Goal: Entertainment & Leisure: Consume media (video, audio)

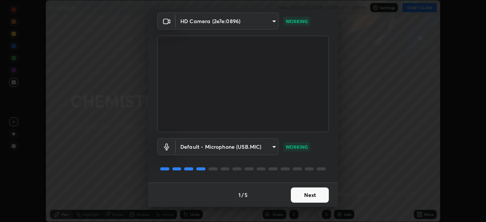
scroll to position [27, 0]
click at [295, 194] on button "Next" at bounding box center [310, 195] width 38 height 15
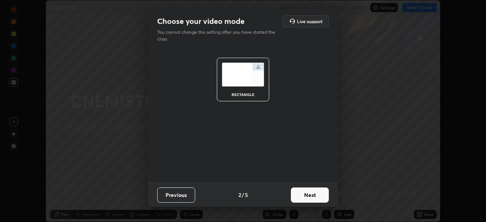
click at [310, 196] on button "Next" at bounding box center [310, 194] width 38 height 15
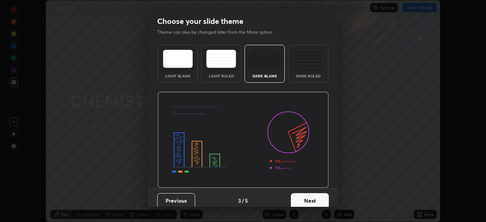
click at [310, 202] on button "Next" at bounding box center [310, 200] width 38 height 15
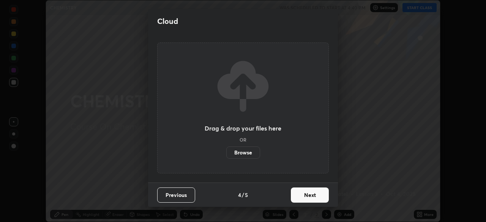
click at [311, 195] on button "Next" at bounding box center [310, 194] width 38 height 15
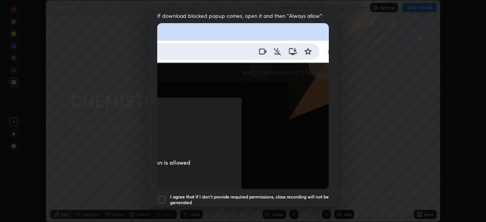
scroll to position [156, 0]
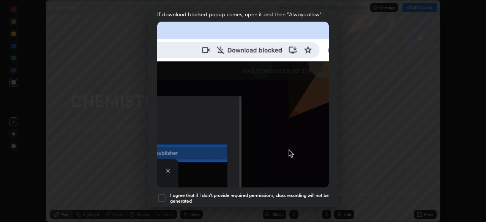
click at [161, 196] on div at bounding box center [161, 197] width 9 height 9
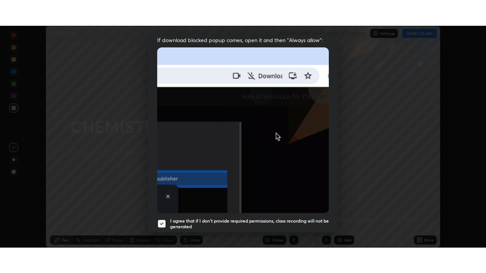
scroll to position [182, 0]
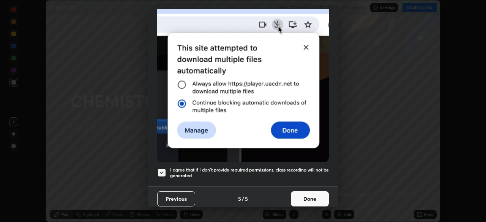
click at [310, 195] on button "Done" at bounding box center [310, 198] width 38 height 15
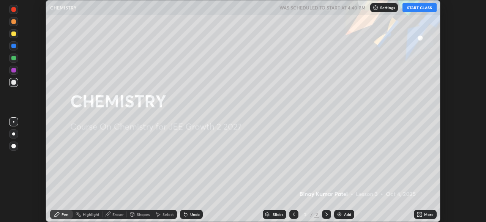
click at [418, 213] on icon at bounding box center [418, 213] width 2 height 2
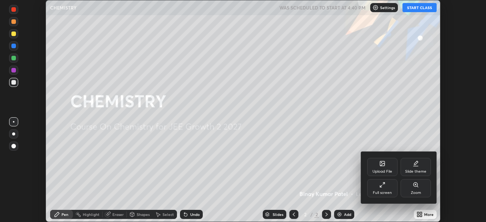
click at [382, 190] on div "Full screen" at bounding box center [382, 188] width 30 height 18
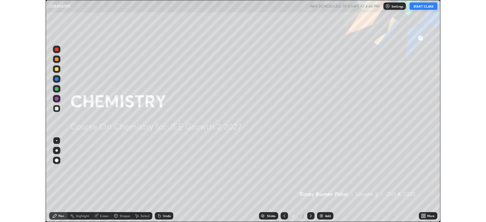
scroll to position [273, 486]
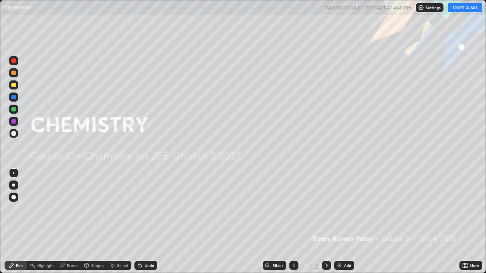
click at [465, 8] on button "START CLASS" at bounding box center [465, 7] width 34 height 9
click at [338, 222] on img at bounding box center [339, 265] width 6 height 6
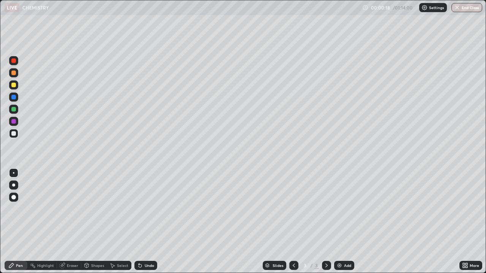
click at [14, 86] on div at bounding box center [13, 85] width 5 height 5
click at [14, 198] on div at bounding box center [13, 197] width 5 height 5
click at [15, 135] on div at bounding box center [13, 133] width 5 height 5
click at [14, 110] on div at bounding box center [13, 109] width 5 height 5
click at [115, 222] on div "Select" at bounding box center [119, 265] width 24 height 9
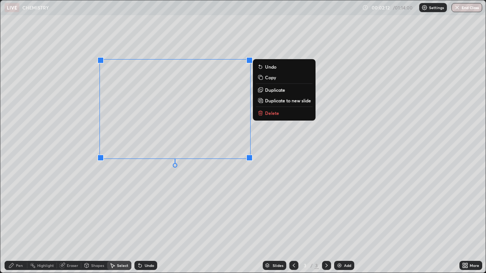
click at [18, 222] on div "Pen" at bounding box center [19, 266] width 7 height 4
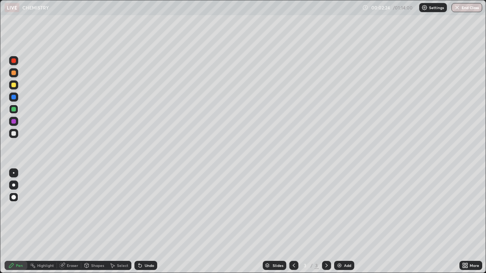
click at [15, 123] on div at bounding box center [13, 121] width 5 height 5
click at [68, 222] on div "Eraser" at bounding box center [69, 265] width 24 height 9
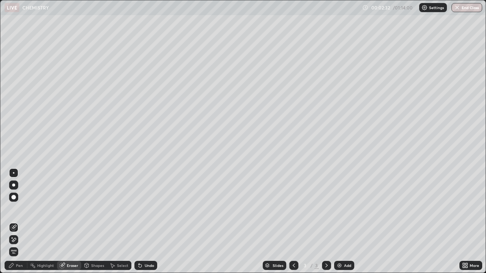
click at [22, 222] on div "Pen" at bounding box center [16, 265] width 23 height 9
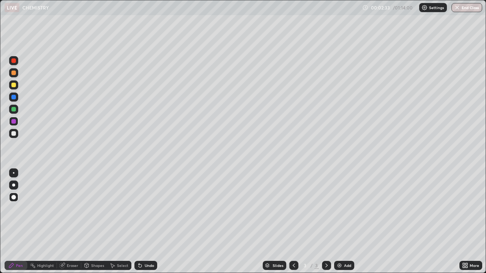
click at [14, 109] on div at bounding box center [13, 109] width 5 height 5
click at [16, 123] on div at bounding box center [13, 121] width 9 height 9
click at [13, 134] on div at bounding box center [13, 133] width 5 height 5
click at [336, 222] on img at bounding box center [339, 265] width 6 height 6
click at [14, 85] on div at bounding box center [13, 85] width 5 height 5
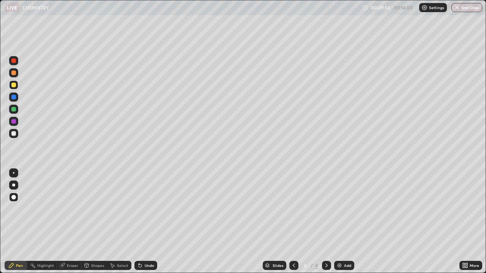
click at [14, 122] on div at bounding box center [13, 121] width 5 height 5
click at [14, 110] on div at bounding box center [13, 109] width 5 height 5
click at [68, 222] on div "Eraser" at bounding box center [72, 266] width 11 height 4
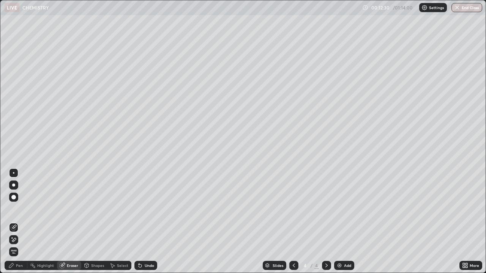
click at [20, 222] on div "Pen" at bounding box center [16, 265] width 23 height 9
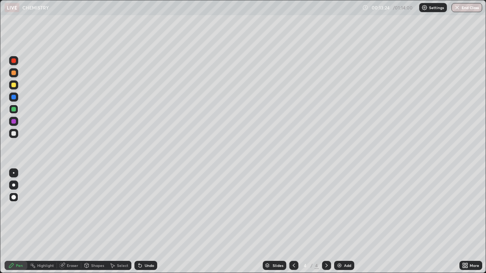
click at [13, 133] on div at bounding box center [13, 133] width 5 height 5
click at [15, 110] on div at bounding box center [13, 109] width 5 height 5
click at [13, 135] on div at bounding box center [13, 133] width 5 height 5
click at [14, 123] on div at bounding box center [13, 121] width 5 height 5
click at [338, 222] on img at bounding box center [339, 265] width 6 height 6
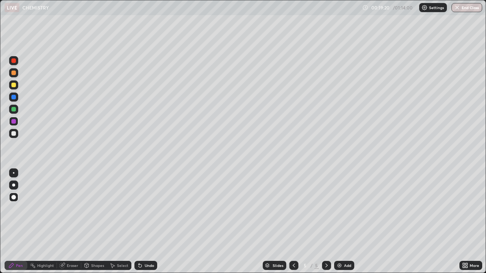
click at [15, 134] on div at bounding box center [13, 133] width 5 height 5
click at [141, 222] on icon at bounding box center [140, 265] width 6 height 6
click at [140, 222] on icon at bounding box center [139, 265] width 3 height 3
click at [139, 222] on icon at bounding box center [139, 265] width 3 height 3
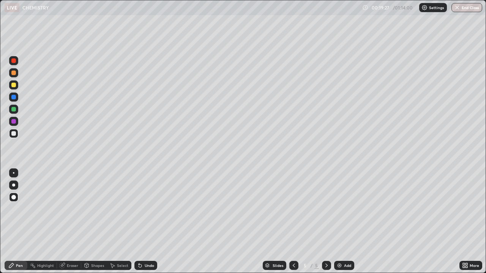
click at [139, 222] on icon at bounding box center [139, 265] width 3 height 3
click at [141, 222] on icon at bounding box center [140, 265] width 6 height 6
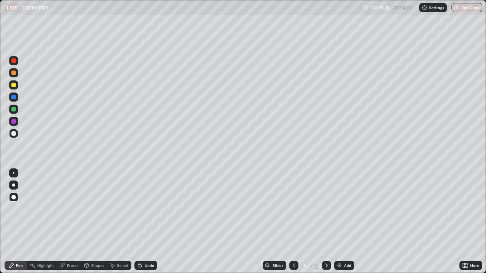
click at [139, 222] on icon at bounding box center [139, 265] width 3 height 3
click at [140, 222] on icon at bounding box center [139, 265] width 3 height 3
click at [13, 109] on div at bounding box center [13, 109] width 5 height 5
click at [14, 135] on div at bounding box center [13, 133] width 5 height 5
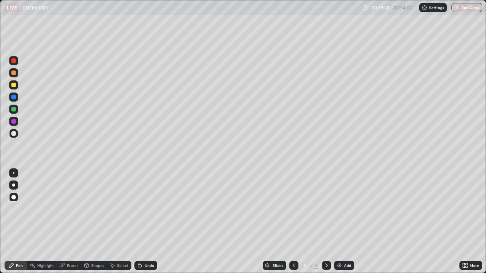
click at [16, 108] on div at bounding box center [13, 109] width 5 height 5
click at [15, 133] on div at bounding box center [13, 133] width 5 height 5
click at [120, 222] on div "Select" at bounding box center [119, 265] width 24 height 9
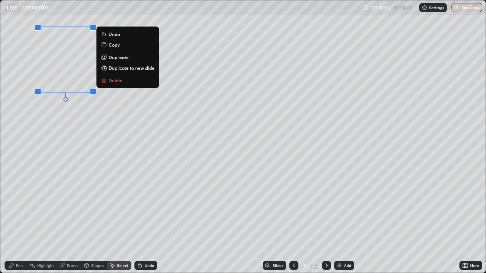
click at [132, 126] on div "0 ° Undo Copy Duplicate Duplicate to new slide Delete" at bounding box center [242, 136] width 485 height 272
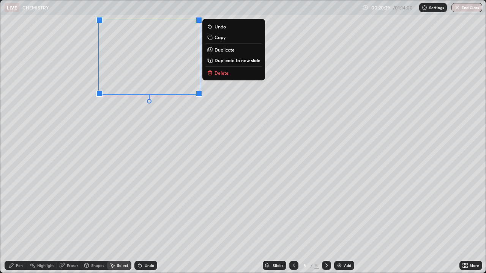
click at [187, 144] on div "0 ° Undo Copy Duplicate Duplicate to new slide Delete" at bounding box center [242, 136] width 485 height 272
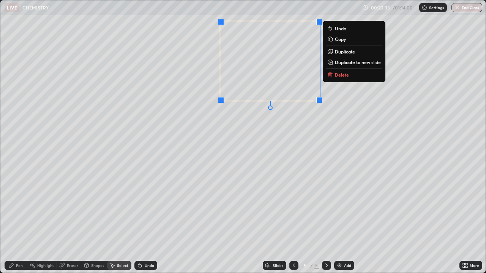
click at [236, 143] on div "0 ° Undo Copy Duplicate Duplicate to new slide Delete" at bounding box center [242, 136] width 485 height 272
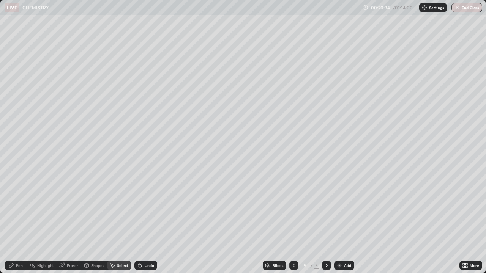
click at [21, 222] on div "Pen" at bounding box center [16, 265] width 23 height 9
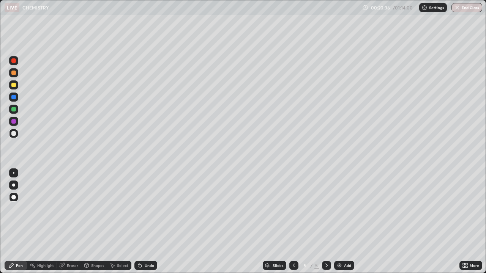
click at [15, 110] on div at bounding box center [13, 109] width 5 height 5
click at [145, 222] on div "Undo" at bounding box center [149, 266] width 9 height 4
click at [143, 222] on div "Undo" at bounding box center [145, 265] width 23 height 9
click at [146, 222] on div "Undo" at bounding box center [149, 266] width 9 height 4
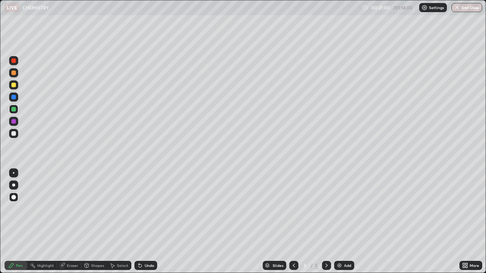
click at [14, 134] on div at bounding box center [13, 133] width 5 height 5
click at [465, 222] on icon at bounding box center [466, 264] width 2 height 2
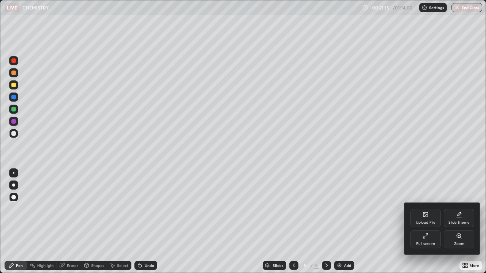
click at [429, 222] on div "Full screen" at bounding box center [425, 239] width 30 height 18
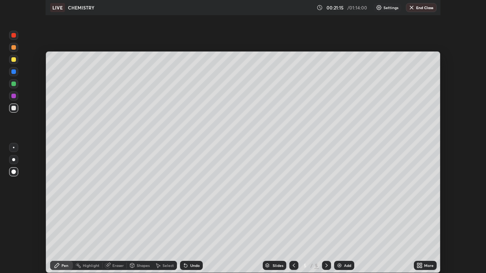
scroll to position [37711, 37447]
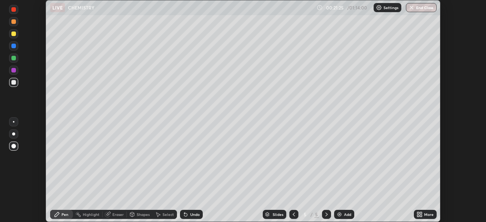
click at [420, 214] on icon at bounding box center [419, 214] width 6 height 6
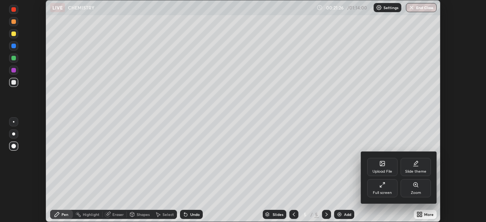
click at [388, 189] on div "Full screen" at bounding box center [382, 188] width 30 height 18
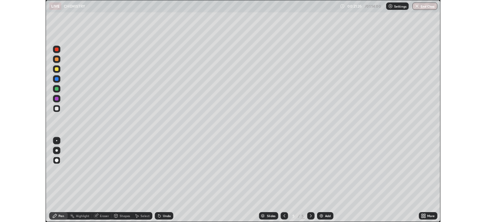
scroll to position [273, 486]
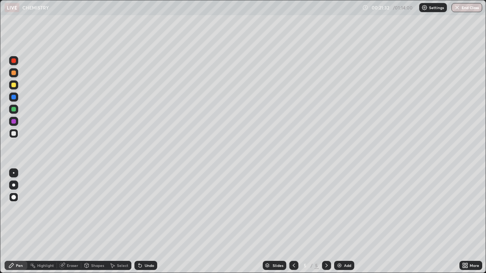
click at [68, 222] on div "Eraser" at bounding box center [72, 266] width 11 height 4
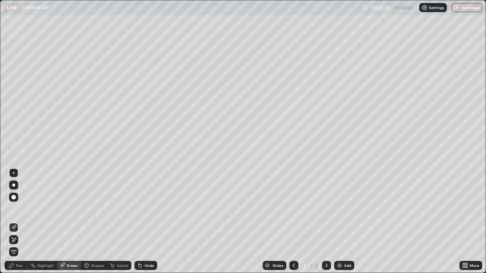
click at [13, 197] on div at bounding box center [13, 197] width 5 height 5
click at [15, 196] on div at bounding box center [13, 197] width 5 height 5
click at [22, 222] on div "Pen" at bounding box center [19, 266] width 7 height 4
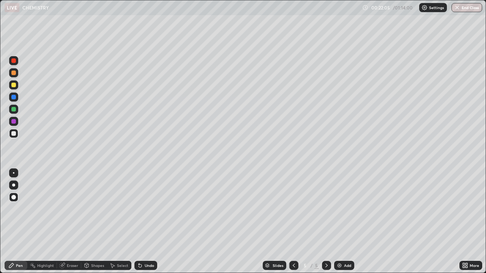
click at [89, 222] on icon at bounding box center [86, 265] width 6 height 6
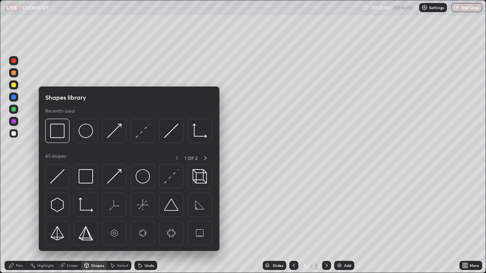
click at [118, 222] on div "Select" at bounding box center [122, 266] width 11 height 4
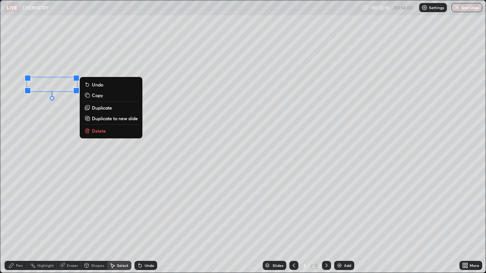
click at [55, 129] on div "0 ° Undo Copy Duplicate Duplicate to new slide Delete" at bounding box center [242, 136] width 485 height 272
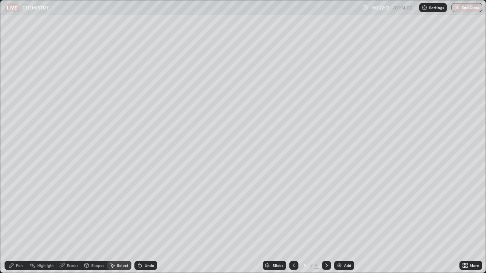
click at [19, 222] on div "Pen" at bounding box center [19, 266] width 7 height 4
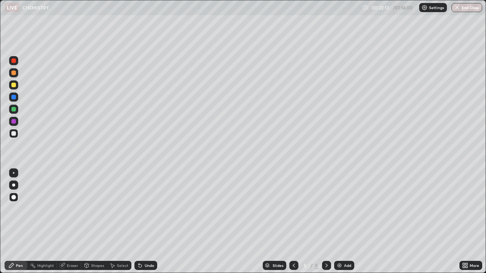
click at [14, 111] on div at bounding box center [13, 109] width 5 height 5
click at [15, 122] on div at bounding box center [13, 121] width 5 height 5
click at [16, 133] on div at bounding box center [13, 133] width 5 height 5
click at [15, 86] on div at bounding box center [13, 85] width 5 height 5
click at [121, 222] on div "Select" at bounding box center [122, 266] width 11 height 4
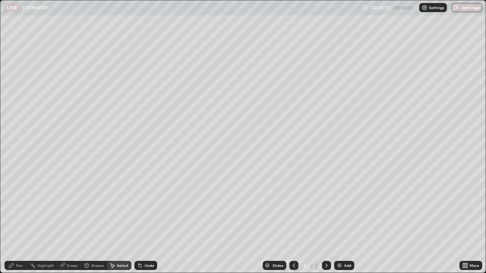
click at [146, 222] on div "Undo" at bounding box center [149, 266] width 9 height 4
click at [25, 222] on div "Pen" at bounding box center [16, 265] width 23 height 9
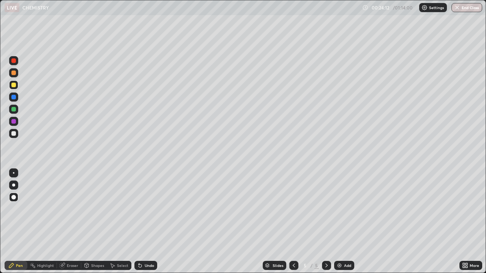
click at [142, 222] on div "Undo" at bounding box center [145, 265] width 23 height 9
click at [15, 119] on div at bounding box center [13, 121] width 5 height 5
click at [339, 222] on img at bounding box center [339, 265] width 6 height 6
click at [14, 110] on div at bounding box center [13, 109] width 5 height 5
click at [15, 134] on div at bounding box center [13, 133] width 5 height 5
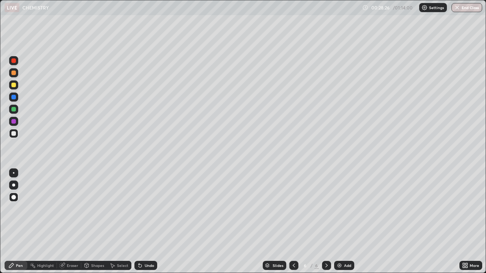
click at [14, 110] on div at bounding box center [13, 109] width 5 height 5
click at [71, 222] on div "Eraser" at bounding box center [72, 266] width 11 height 4
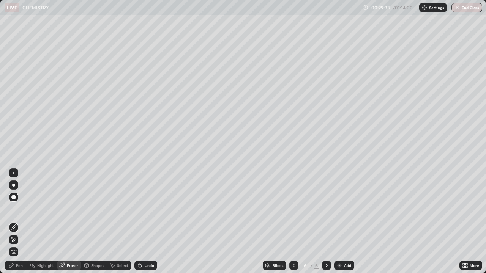
click at [20, 222] on div "Pen" at bounding box center [19, 266] width 7 height 4
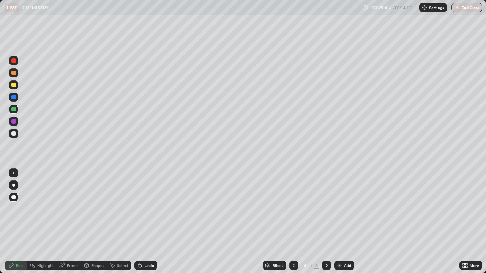
click at [463, 222] on icon at bounding box center [463, 264] width 2 height 2
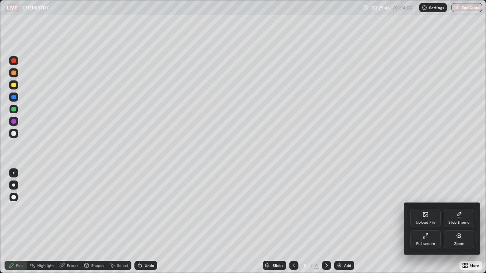
click at [426, 222] on div "Full screen" at bounding box center [425, 239] width 30 height 18
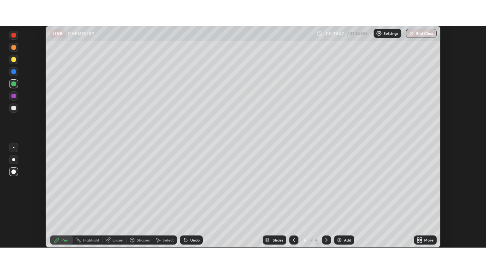
scroll to position [37711, 37447]
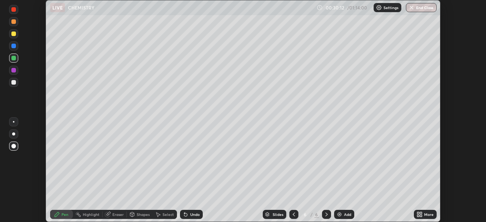
click at [418, 213] on icon at bounding box center [418, 213] width 2 height 2
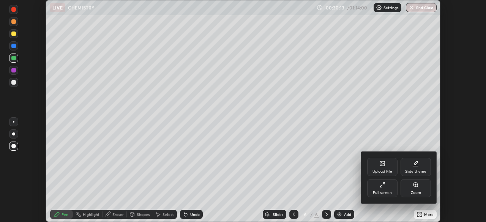
click at [384, 188] on div "Full screen" at bounding box center [382, 188] width 30 height 18
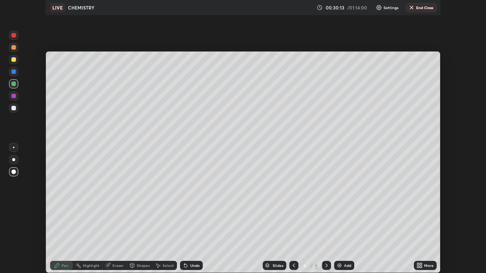
scroll to position [273, 486]
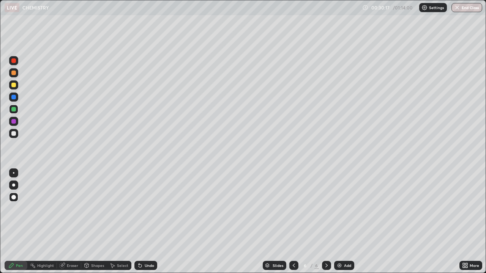
click at [68, 222] on div "Eraser" at bounding box center [72, 266] width 11 height 4
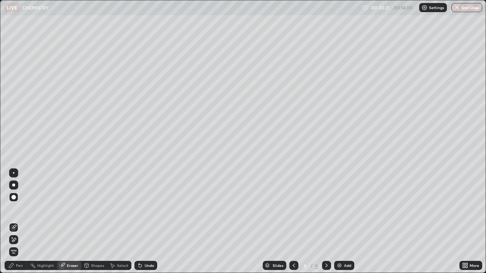
click at [16, 222] on div "Pen" at bounding box center [19, 266] width 7 height 4
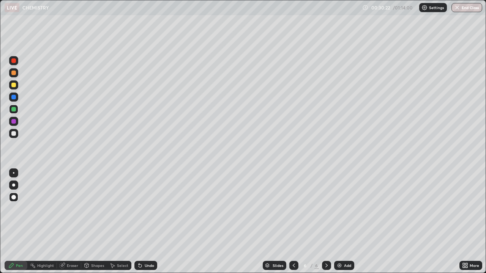
click at [15, 110] on div at bounding box center [13, 109] width 5 height 5
click at [337, 222] on img at bounding box center [339, 265] width 6 height 6
click at [13, 86] on div at bounding box center [13, 85] width 5 height 5
click at [14, 121] on div at bounding box center [13, 121] width 5 height 5
click at [13, 134] on div at bounding box center [13, 133] width 5 height 5
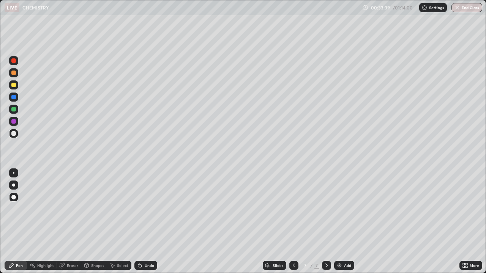
click at [14, 110] on div at bounding box center [13, 109] width 5 height 5
click at [13, 109] on div at bounding box center [13, 109] width 5 height 5
click at [13, 125] on div at bounding box center [13, 121] width 9 height 9
click at [337, 222] on img at bounding box center [339, 265] width 6 height 6
click at [15, 86] on div at bounding box center [13, 85] width 5 height 5
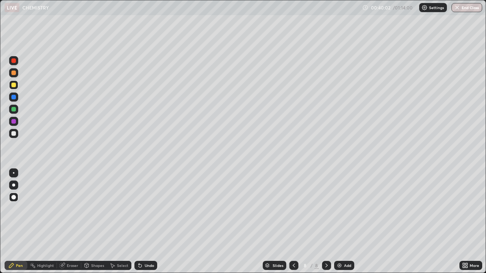
click at [15, 134] on div at bounding box center [13, 133] width 5 height 5
click at [149, 222] on div "Undo" at bounding box center [149, 266] width 9 height 4
click at [13, 122] on div at bounding box center [13, 121] width 5 height 5
click at [15, 110] on div at bounding box center [13, 109] width 5 height 5
click at [336, 222] on img at bounding box center [339, 265] width 6 height 6
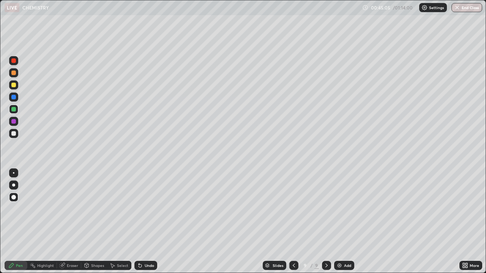
click at [13, 134] on div at bounding box center [13, 133] width 5 height 5
click at [14, 85] on div at bounding box center [13, 85] width 5 height 5
click at [12, 109] on div at bounding box center [13, 109] width 5 height 5
click at [337, 222] on img at bounding box center [339, 265] width 6 height 6
click at [14, 122] on div at bounding box center [13, 121] width 5 height 5
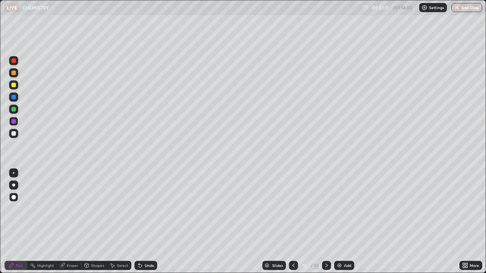
click at [338, 222] on img at bounding box center [339, 265] width 6 height 6
click at [16, 85] on div at bounding box center [13, 85] width 5 height 5
click at [15, 122] on div at bounding box center [13, 121] width 5 height 5
click at [14, 86] on div at bounding box center [13, 85] width 5 height 5
click at [14, 135] on div at bounding box center [13, 133] width 5 height 5
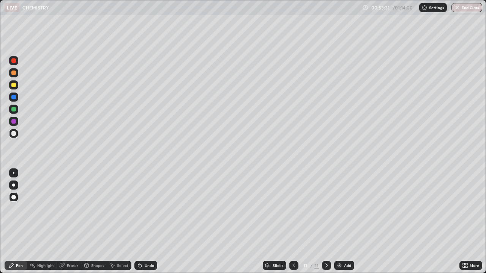
click at [14, 109] on div at bounding box center [13, 109] width 5 height 5
click at [13, 111] on div at bounding box center [13, 109] width 5 height 5
click at [337, 222] on img at bounding box center [339, 265] width 6 height 6
click at [15, 86] on div at bounding box center [13, 85] width 5 height 5
click at [14, 196] on div at bounding box center [13, 197] width 5 height 5
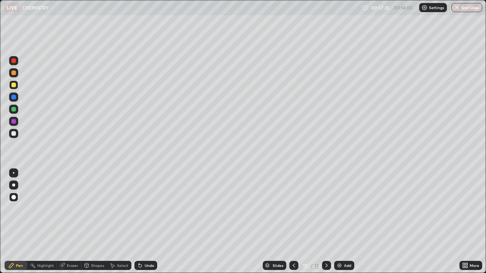
click at [13, 134] on div at bounding box center [13, 133] width 5 height 5
click at [16, 98] on div at bounding box center [13, 97] width 5 height 5
click at [291, 222] on icon at bounding box center [294, 265] width 6 height 6
click at [325, 222] on icon at bounding box center [326, 265] width 6 height 6
click at [147, 222] on div "Undo" at bounding box center [149, 266] width 9 height 4
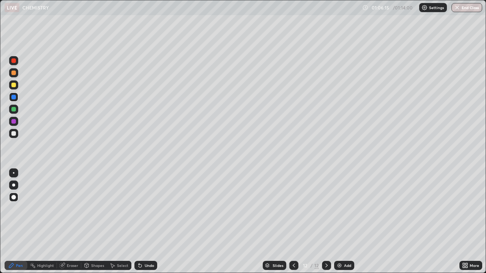
click at [336, 222] on img at bounding box center [339, 265] width 6 height 6
click at [14, 86] on div at bounding box center [13, 85] width 5 height 5
click at [15, 111] on div at bounding box center [13, 109] width 5 height 5
click at [14, 134] on div at bounding box center [13, 133] width 5 height 5
click at [337, 222] on img at bounding box center [339, 265] width 6 height 6
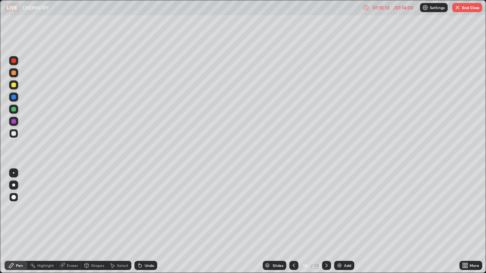
click at [464, 9] on button "End Class" at bounding box center [467, 7] width 30 height 9
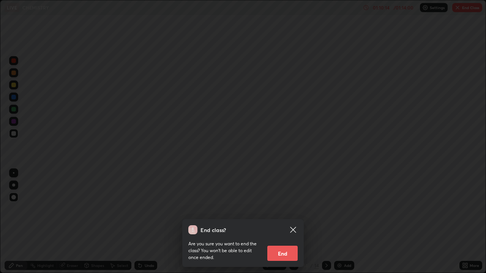
click at [284, 222] on button "End" at bounding box center [282, 253] width 30 height 15
